Goal: Task Accomplishment & Management: Manage account settings

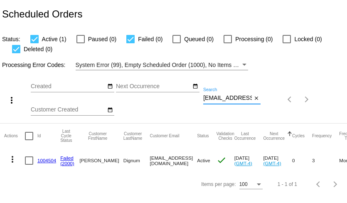
click at [224, 100] on input "[EMAIL_ADDRESS][DOMAIN_NAME]" at bounding box center [227, 98] width 49 height 7
paste input "nettyrenae@hot"
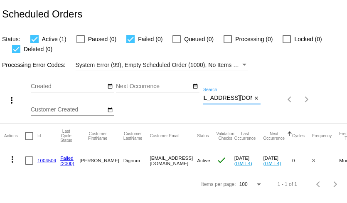
type input "[EMAIL_ADDRESS][DOMAIN_NAME]"
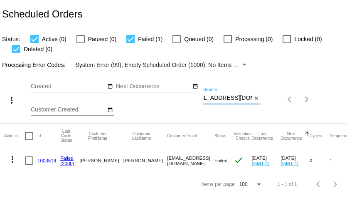
click at [14, 160] on mat-icon "more_vert" at bounding box center [12, 159] width 10 height 10
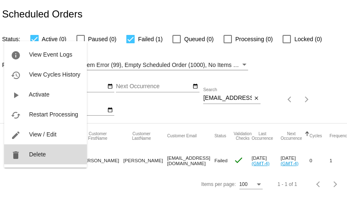
click at [30, 164] on button "delete Delete" at bounding box center [45, 154] width 83 height 20
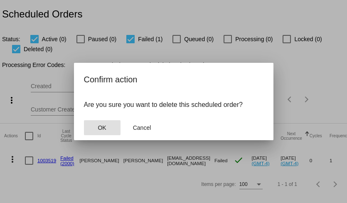
click at [99, 127] on span "OK" at bounding box center [102, 127] width 8 height 7
